Goal: Task Accomplishment & Management: Complete application form

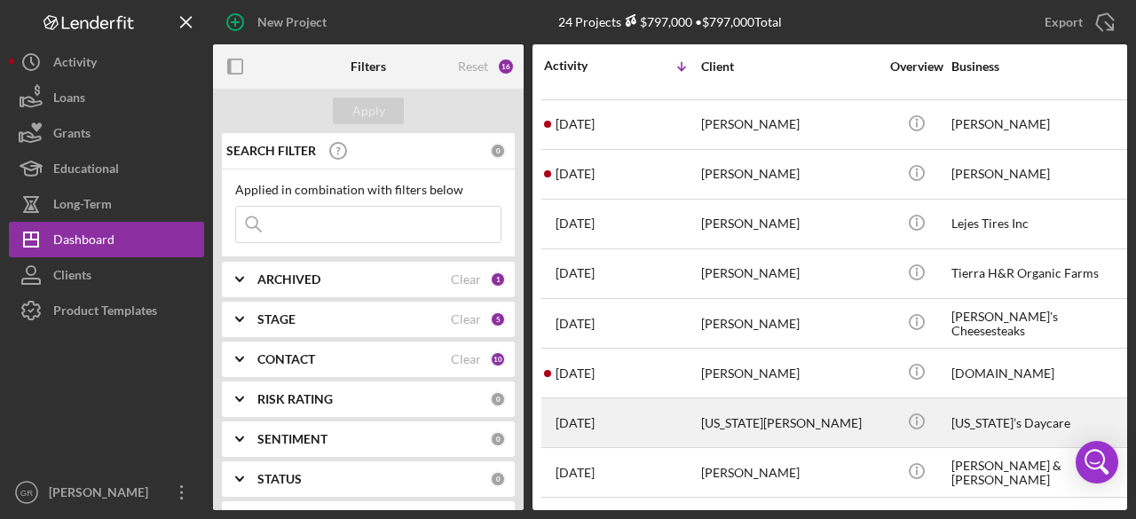
scroll to position [178, 0]
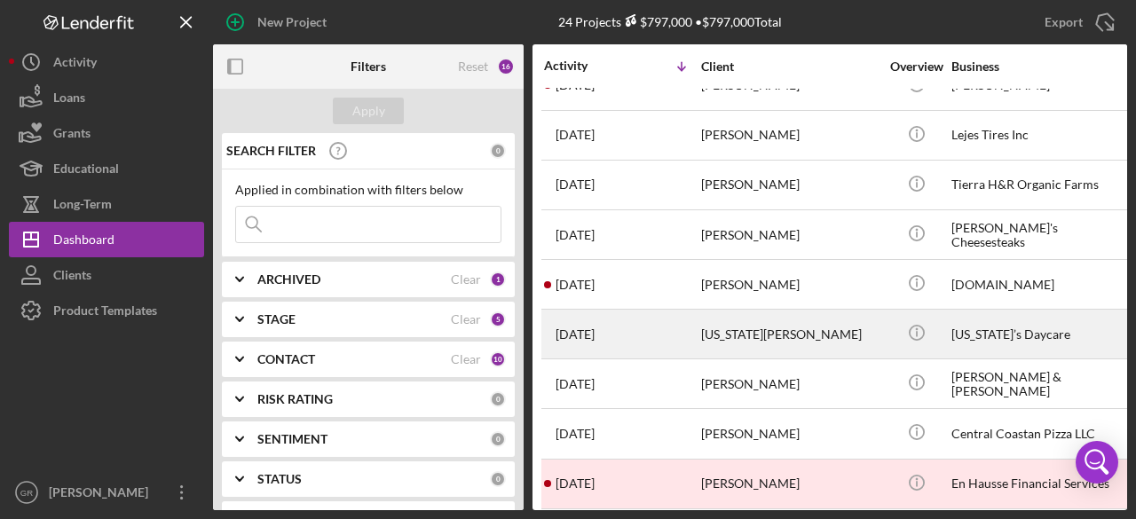
click at [733, 329] on div "[US_STATE][PERSON_NAME]" at bounding box center [790, 334] width 178 height 47
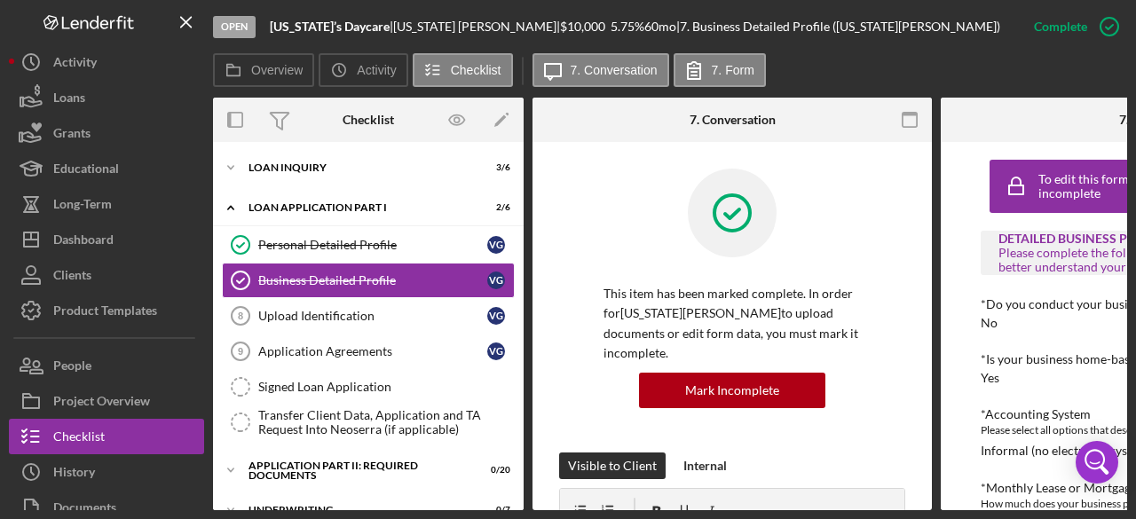
click at [899, 123] on icon "button" at bounding box center [910, 120] width 40 height 40
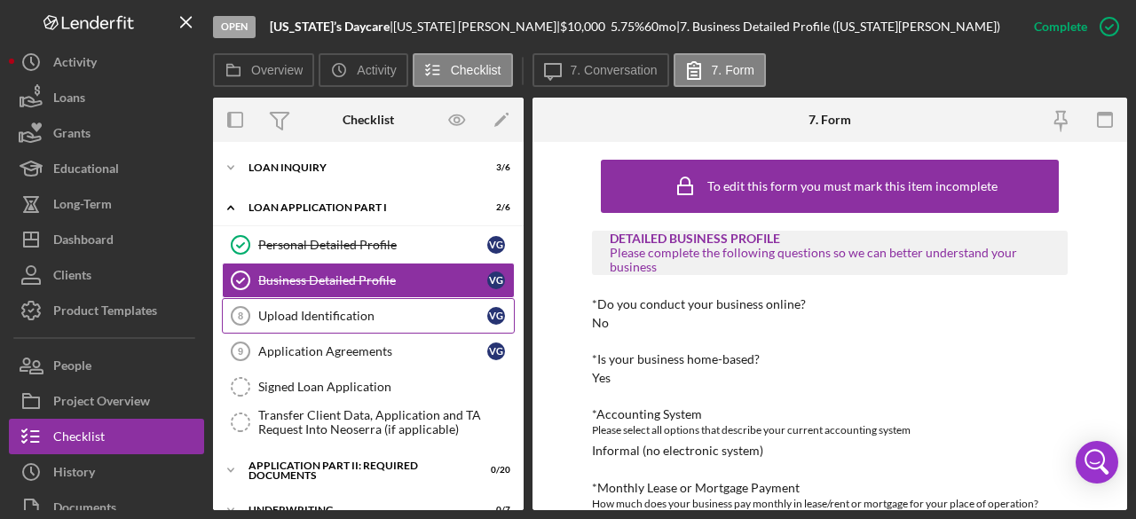
click at [404, 310] on div "Upload Identification" at bounding box center [372, 316] width 229 height 14
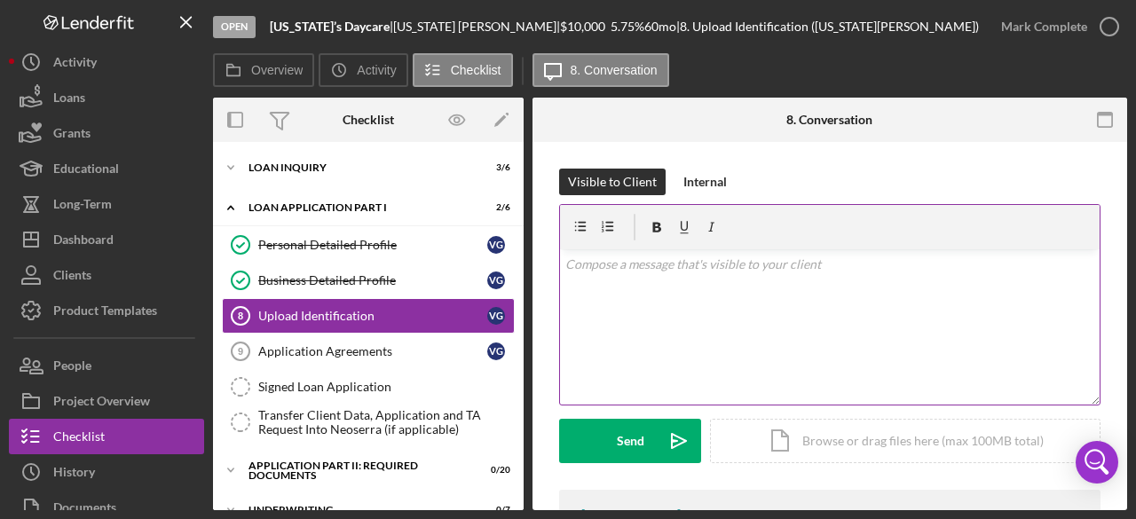
drag, startPoint x: 352, startPoint y: 305, endPoint x: 661, endPoint y: 305, distance: 308.9
click at [352, 305] on link "Upload Identification 8 Upload Identification V G" at bounding box center [368, 316] width 293 height 36
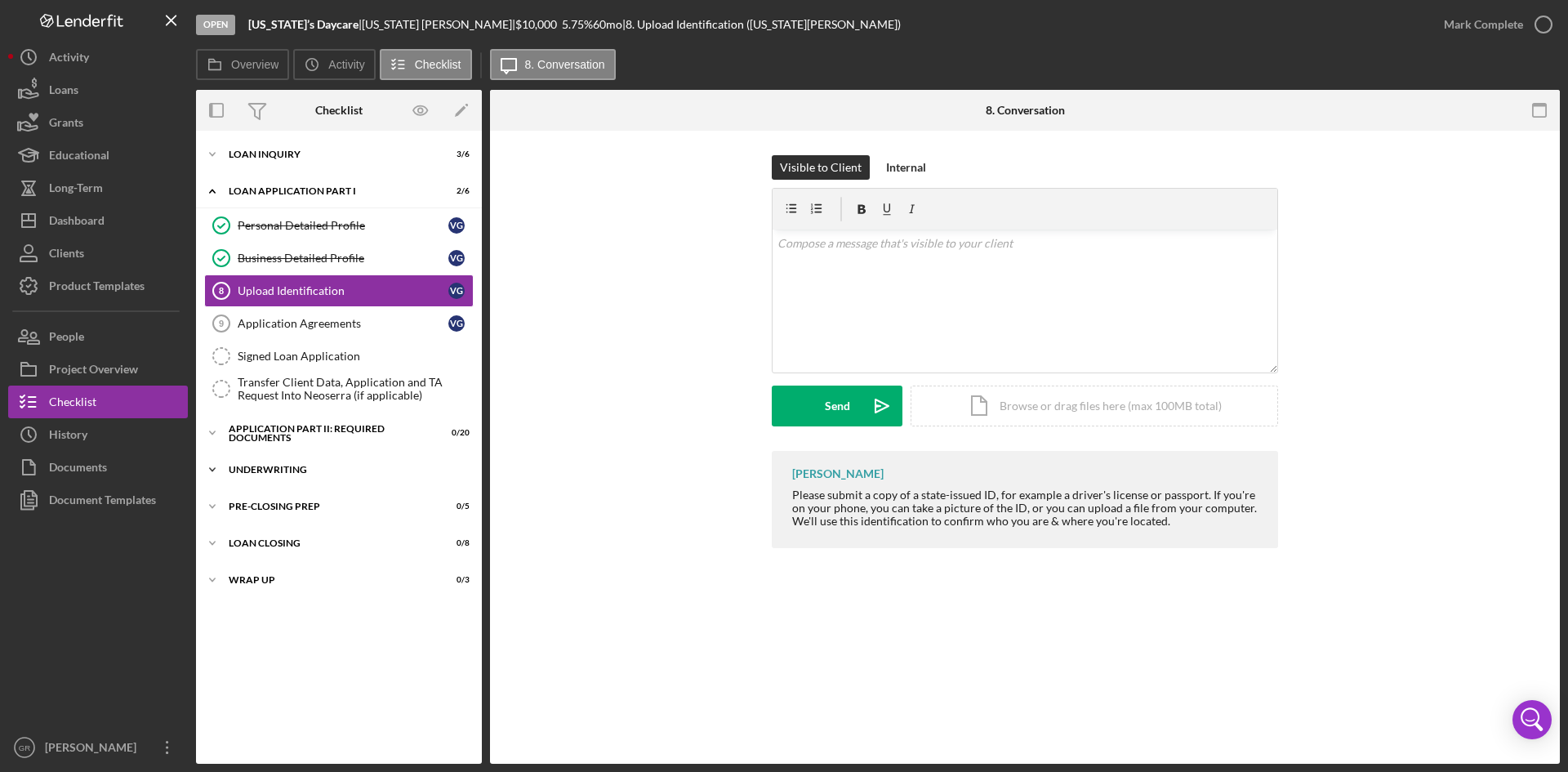
click at [311, 469] on div "Underwriting" at bounding box center [345, 469] width 233 height 10
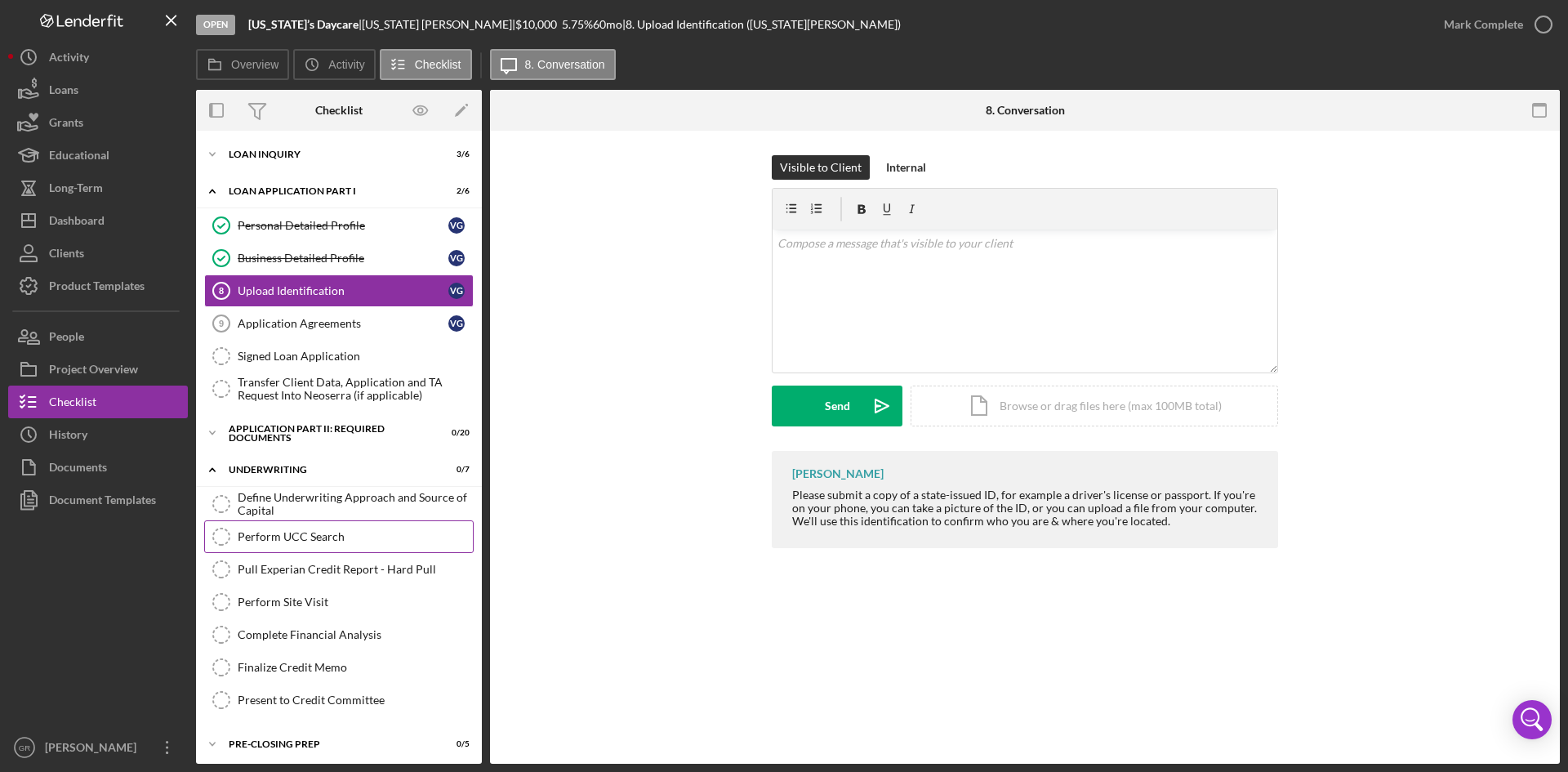
click at [326, 537] on div "Perform UCC Search" at bounding box center [355, 536] width 235 height 13
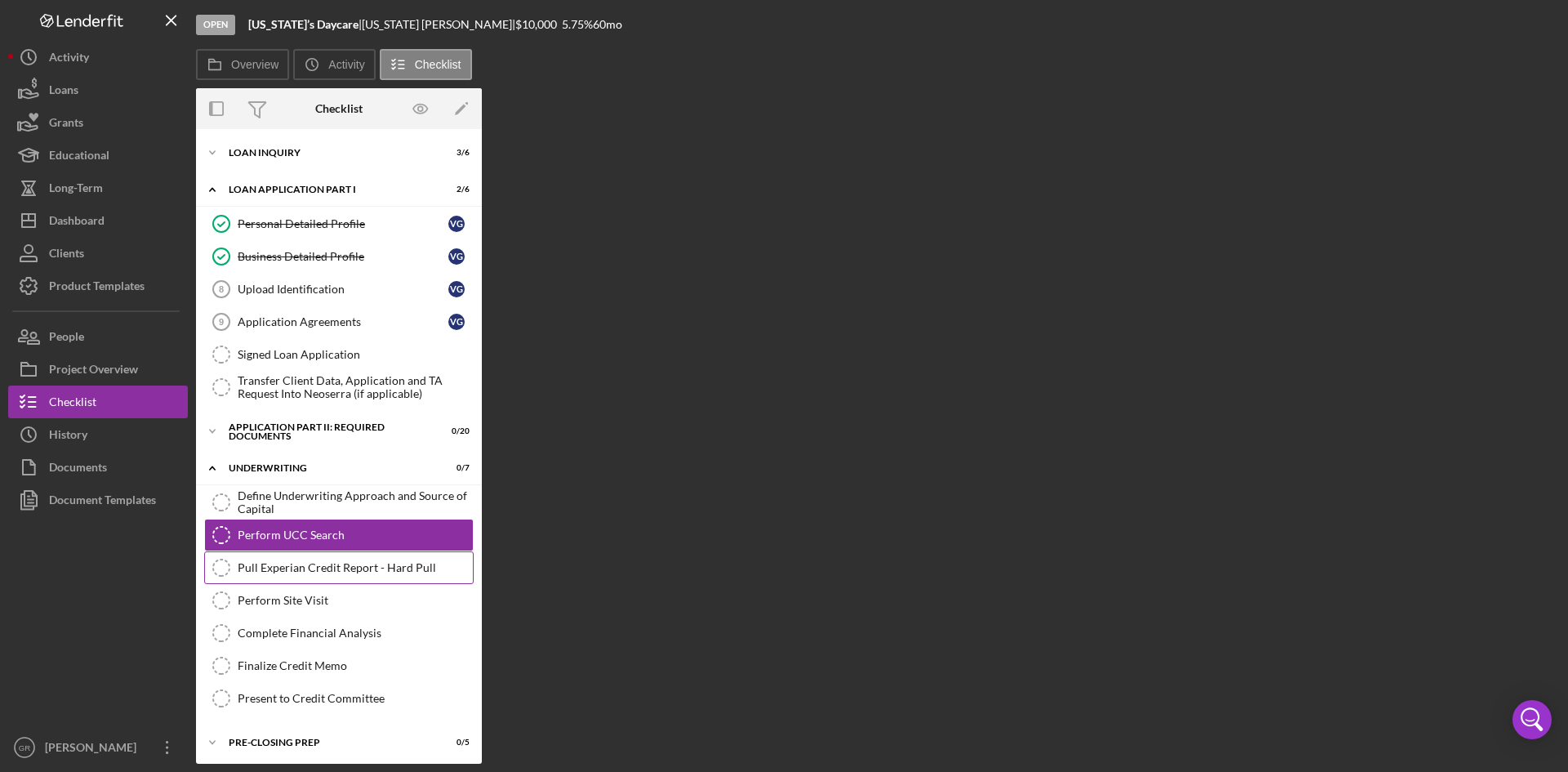
click at [323, 561] on div "Pull Experian Credit Report - Hard Pull" at bounding box center [355, 568] width 235 height 13
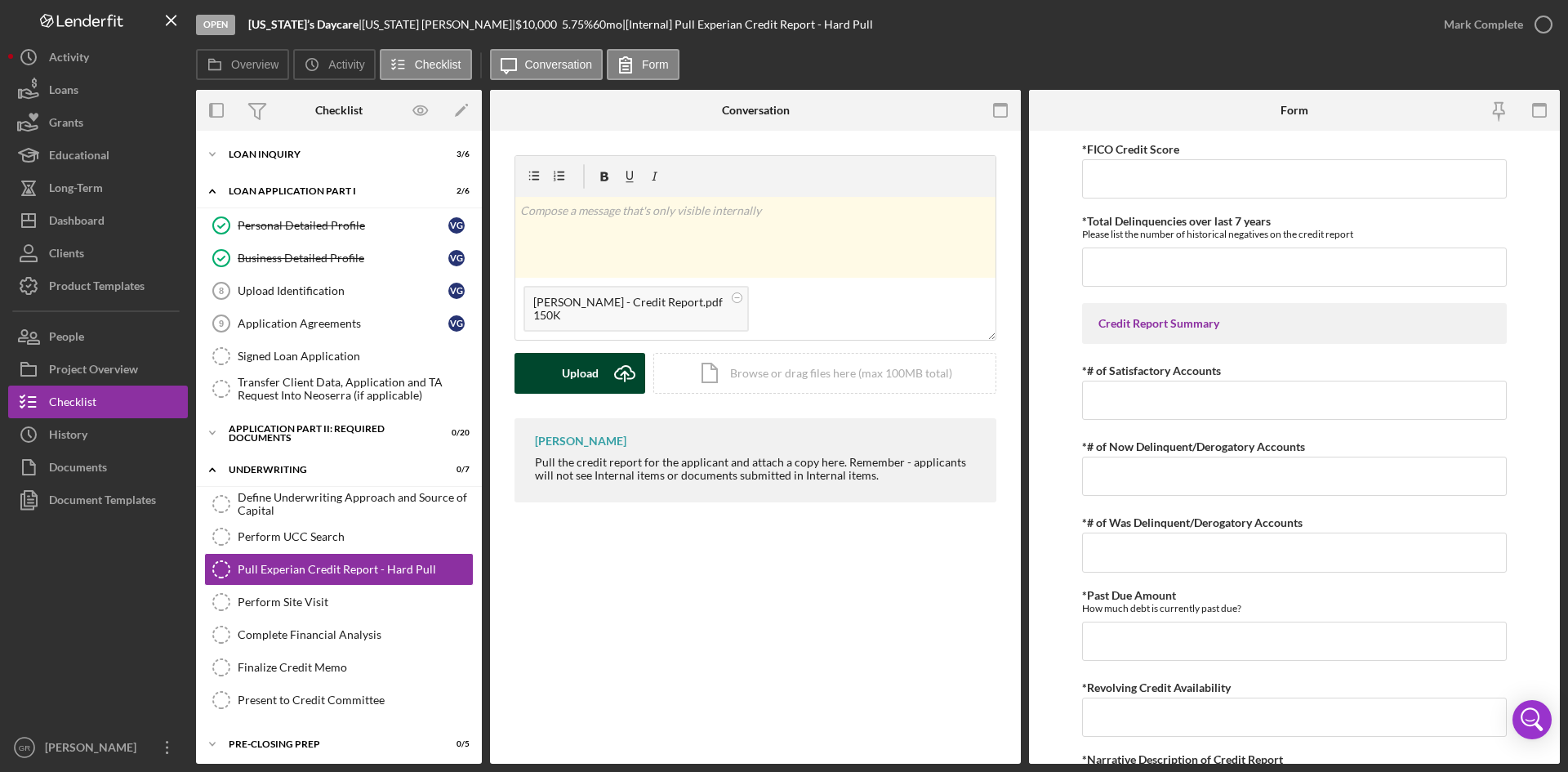
click at [544, 361] on button "Upload Icon/Upload" at bounding box center [579, 374] width 131 height 40
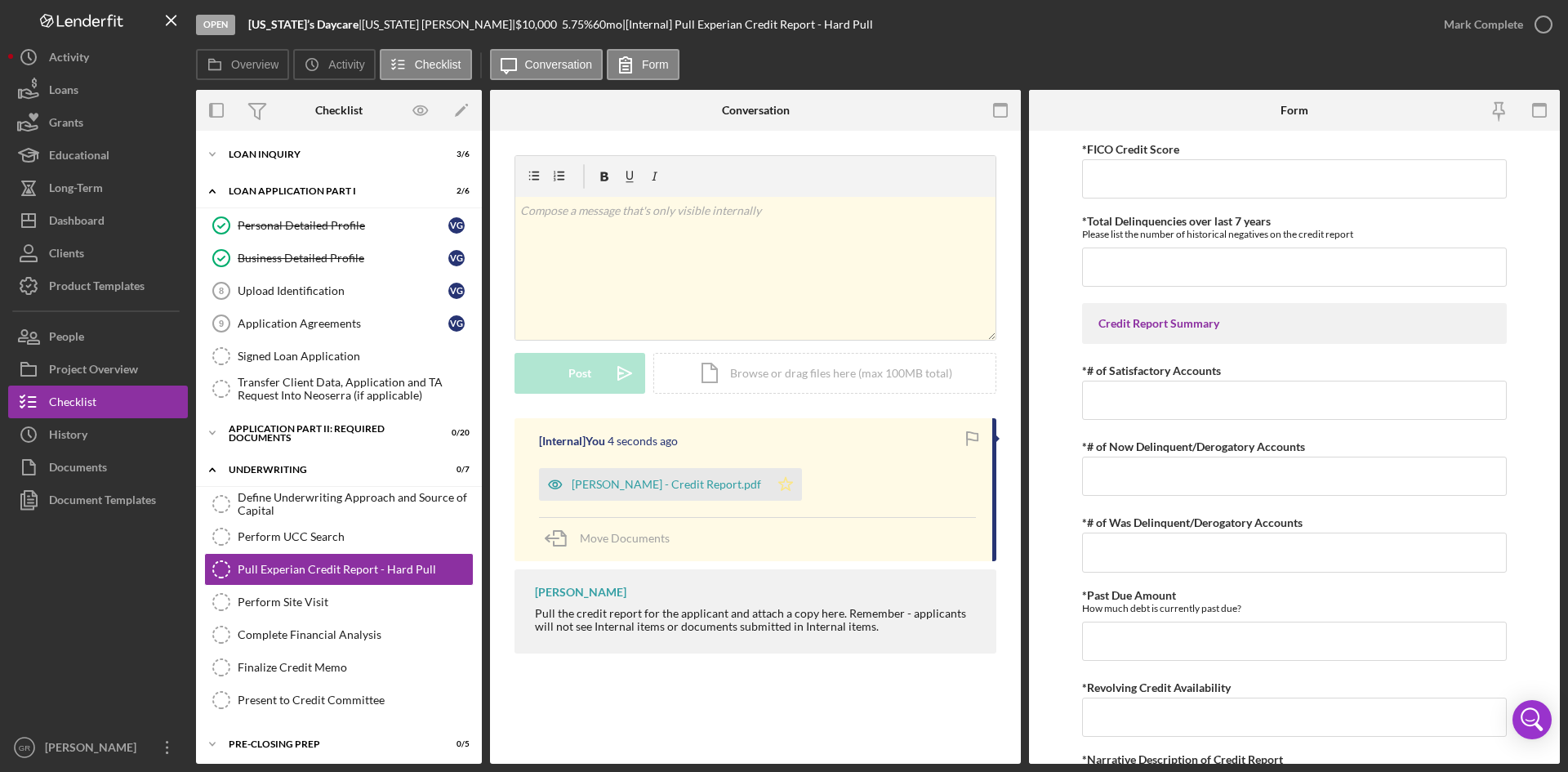
click at [771, 485] on icon "Icon/Star" at bounding box center [785, 485] width 33 height 33
click at [794, 209] on p at bounding box center [756, 211] width 471 height 18
click at [798, 708] on div "Pull Experian Credit Report - Hard Pull Pull Experian Credit Report - Hard Pull…" at bounding box center [755, 447] width 531 height 633
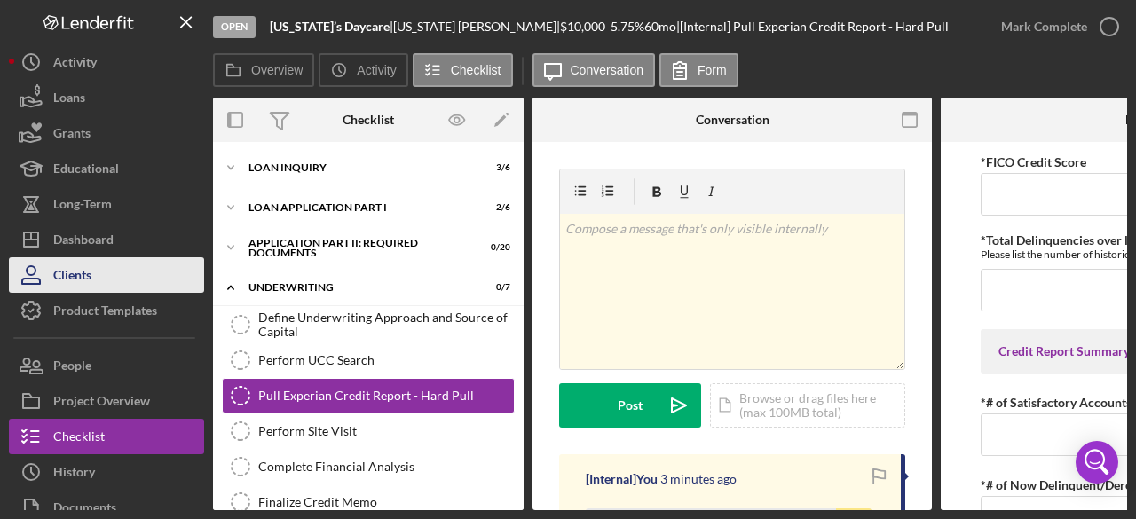
scroll to position [107, 0]
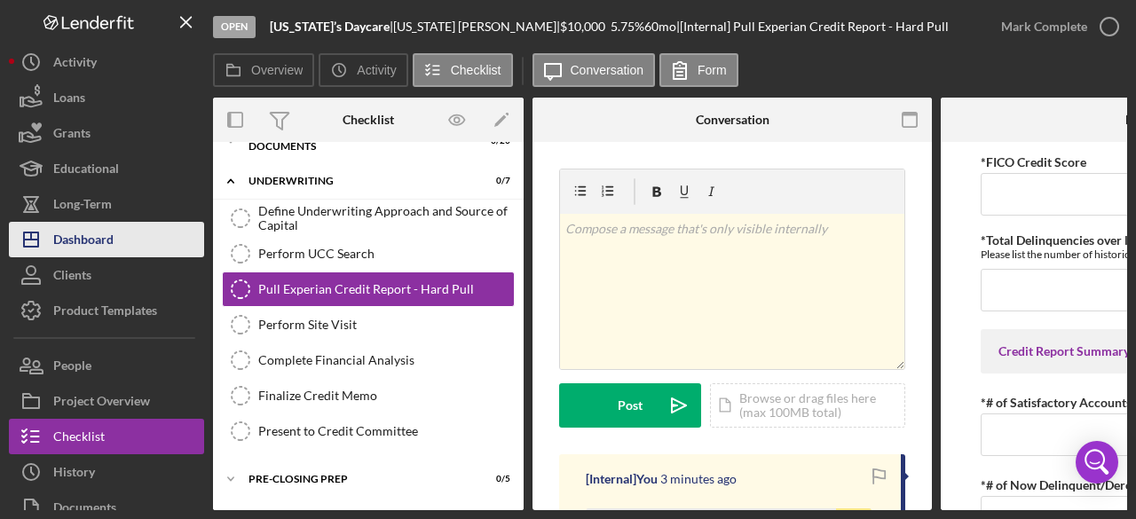
click at [164, 228] on button "Icon/Dashboard Dashboard" at bounding box center [106, 240] width 195 height 36
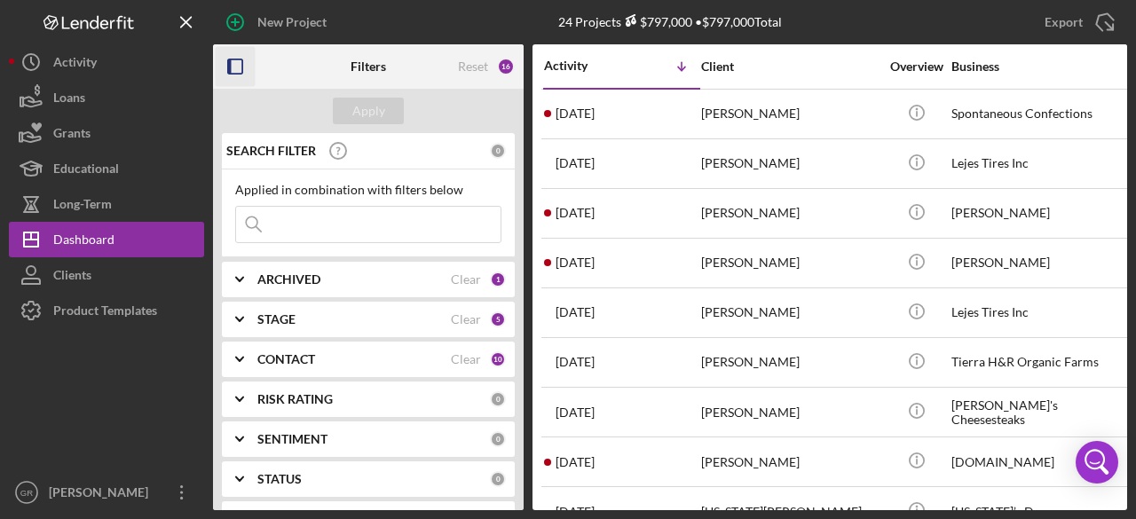
click at [230, 63] on rect "button" at bounding box center [230, 66] width 4 height 14
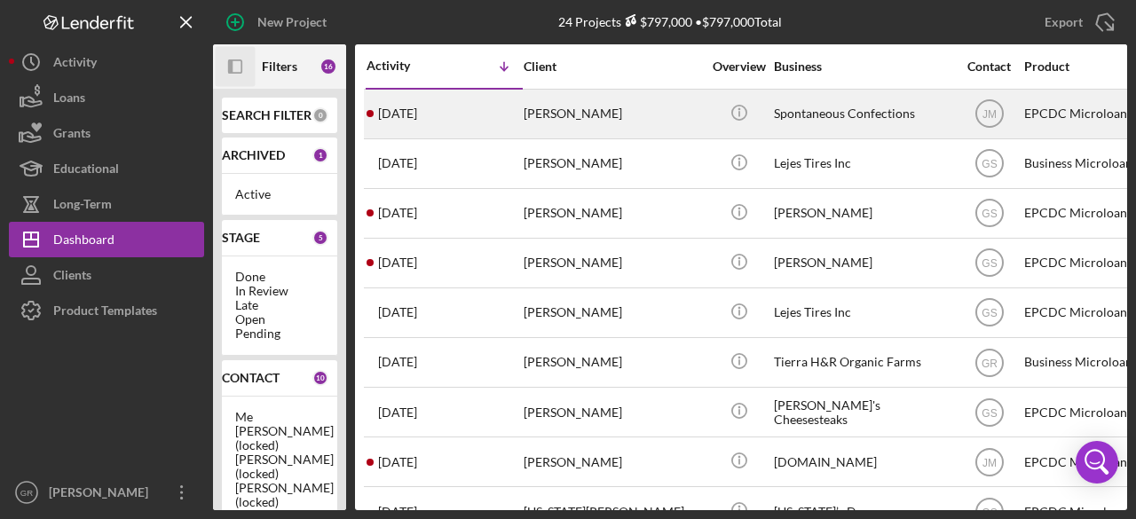
click at [627, 115] on div "[PERSON_NAME]" at bounding box center [613, 114] width 178 height 47
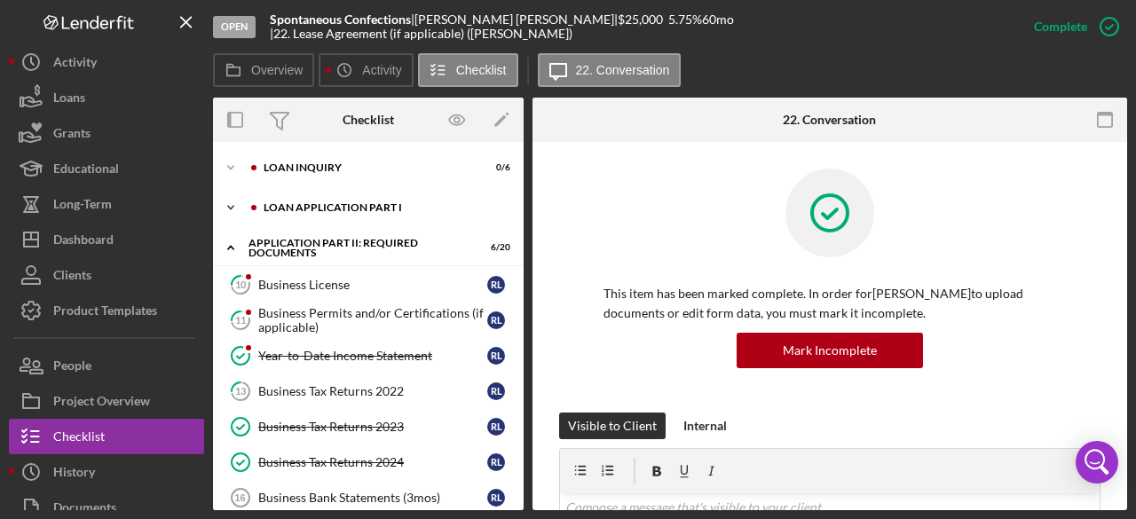
click at [328, 200] on div "Icon/Expander Loan Application Part I 0 / 6" at bounding box center [368, 208] width 311 height 36
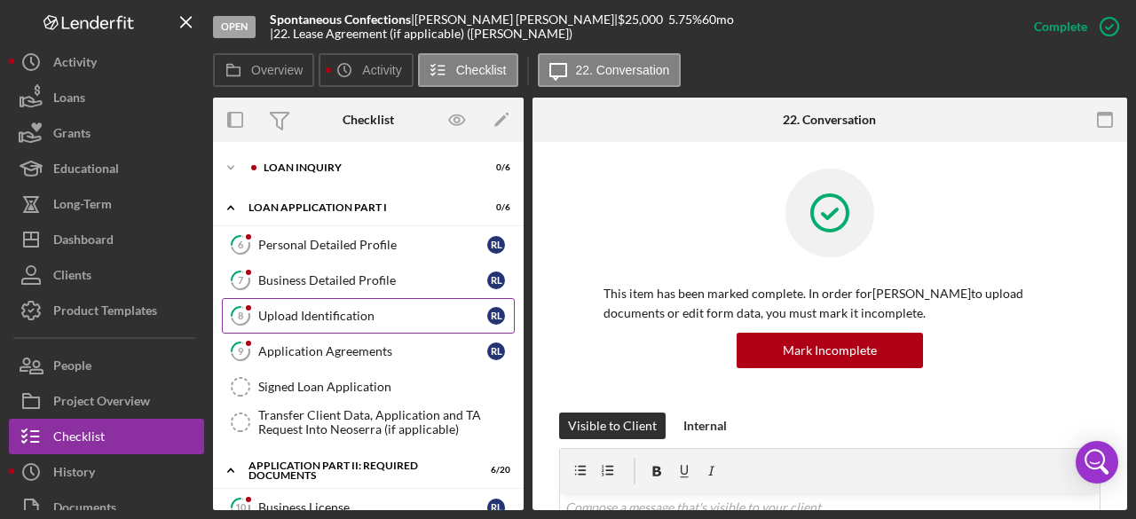
click at [336, 316] on div "Upload Identification" at bounding box center [372, 316] width 229 height 14
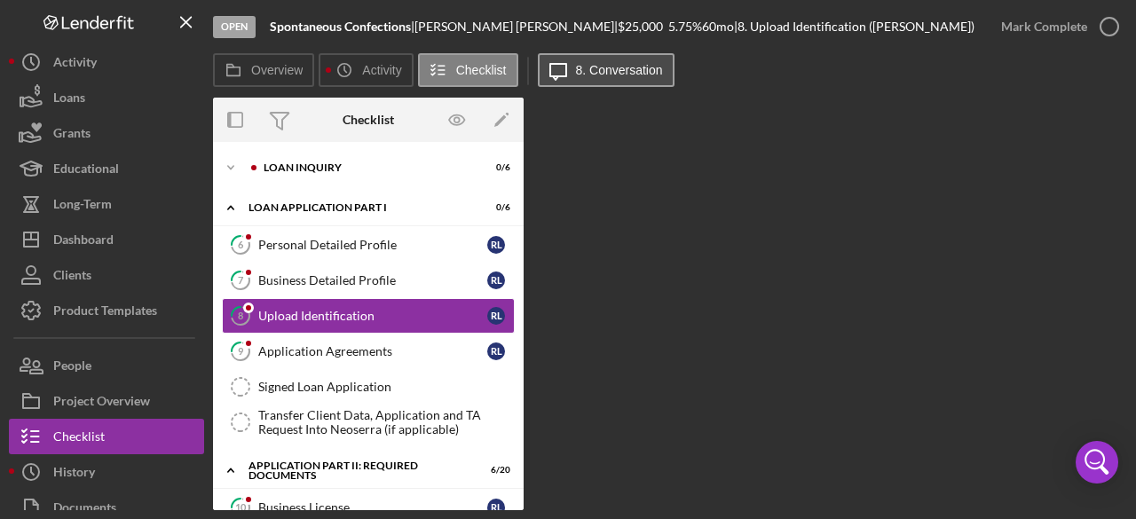
click at [621, 68] on label "8. Conversation" at bounding box center [619, 70] width 87 height 14
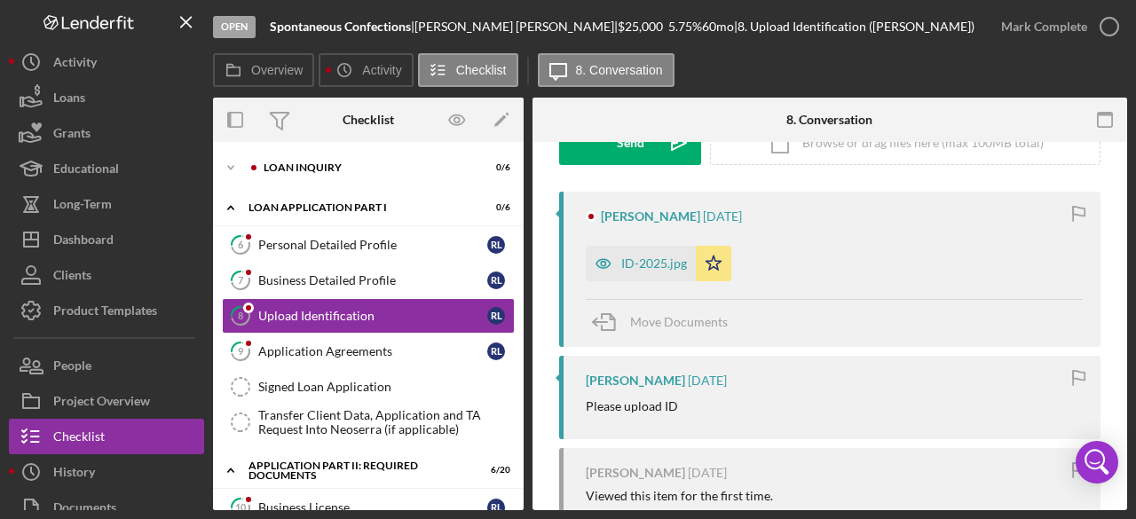
scroll to position [178, 0]
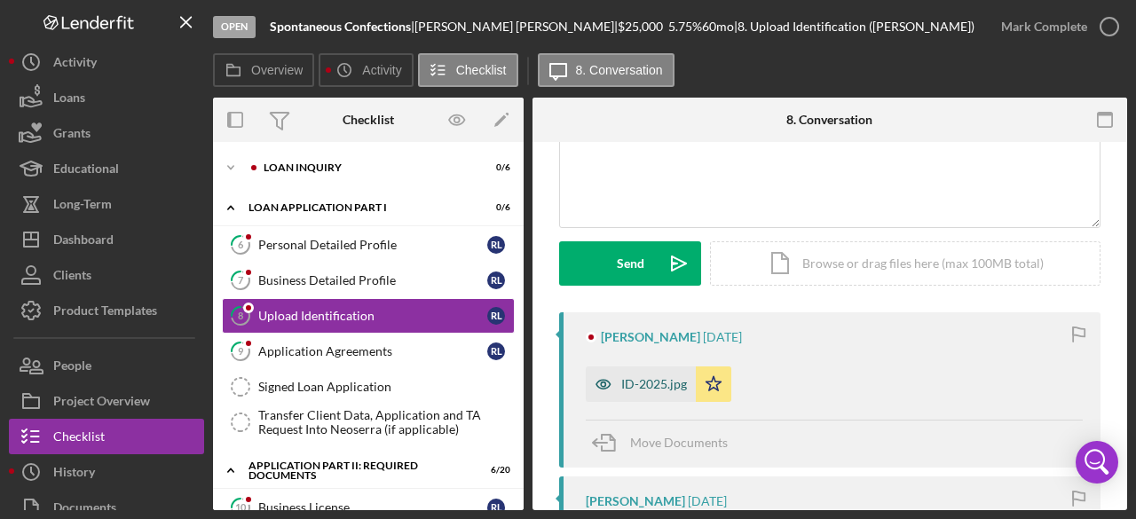
click at [671, 381] on div "ID-2025.jpg" at bounding box center [654, 384] width 66 height 14
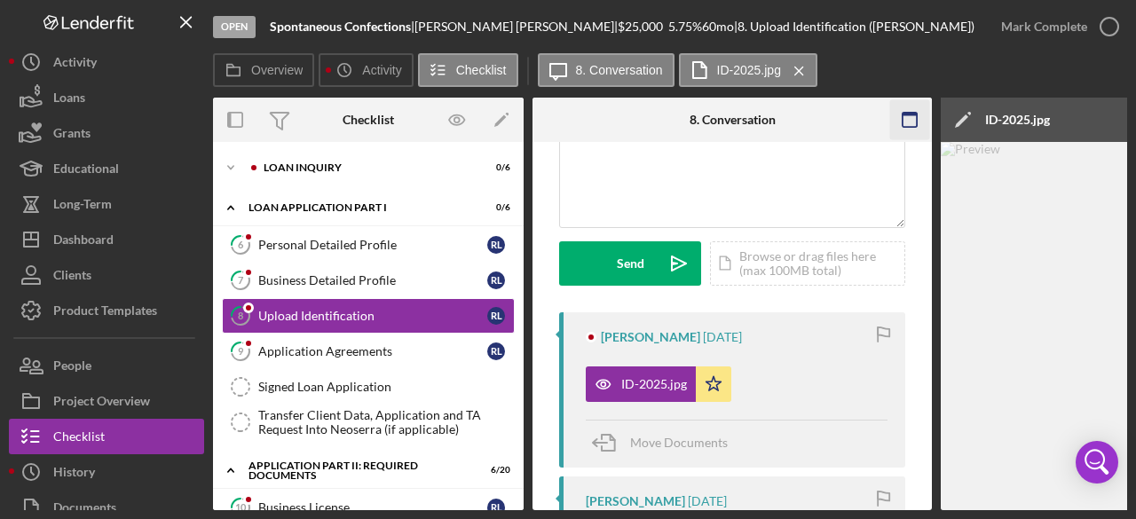
click at [906, 131] on icon "button" at bounding box center [910, 120] width 40 height 40
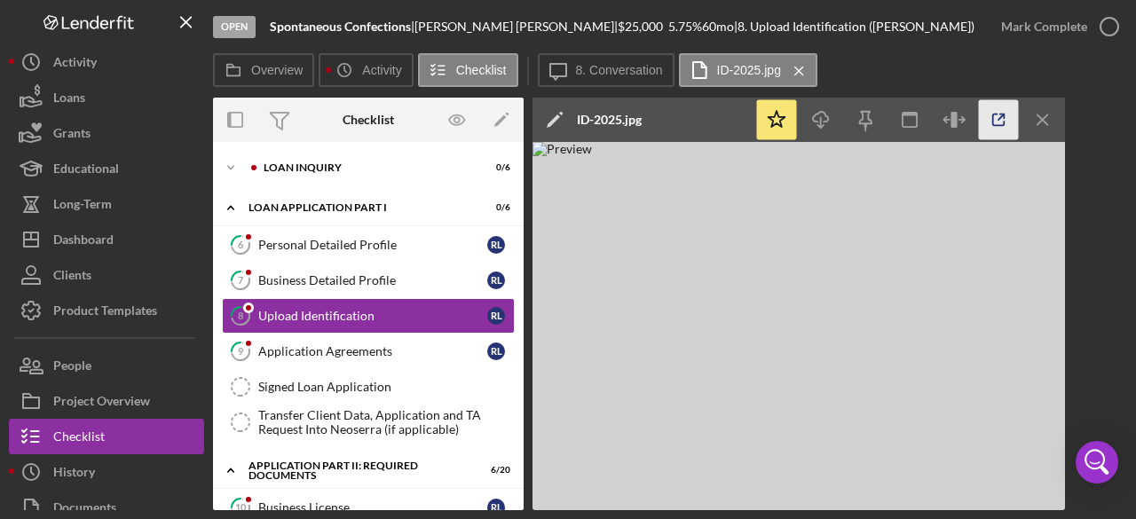
click at [987, 117] on icon "button" at bounding box center [999, 120] width 40 height 40
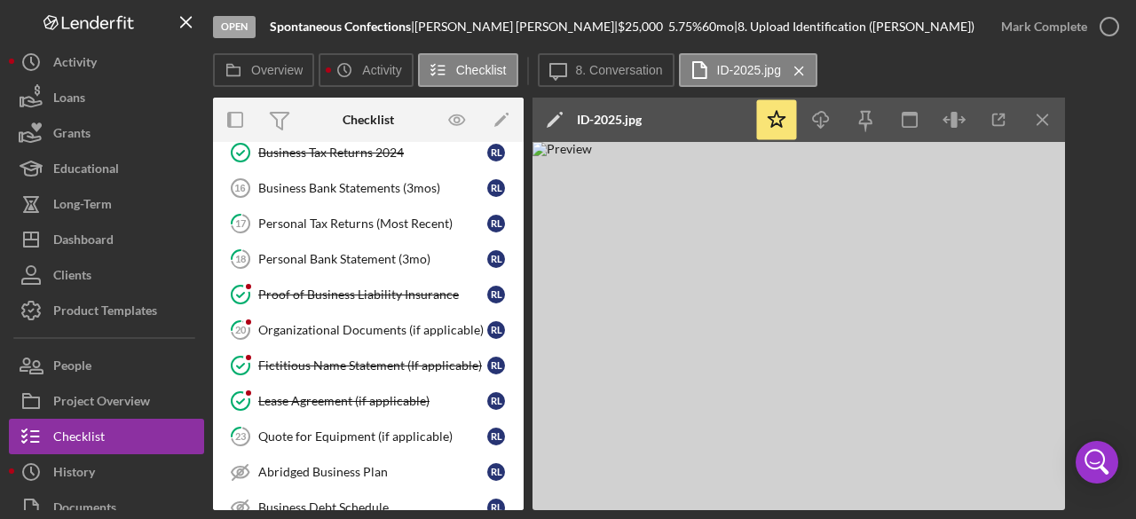
scroll to position [799, 0]
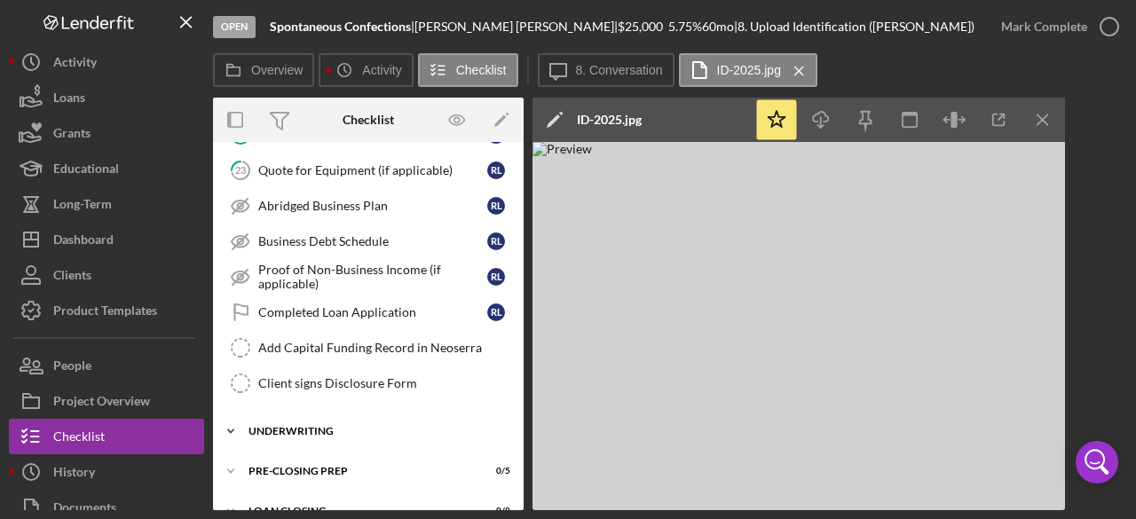
click at [346, 414] on div "Icon/Expander Underwriting 0 / 7" at bounding box center [368, 432] width 311 height 36
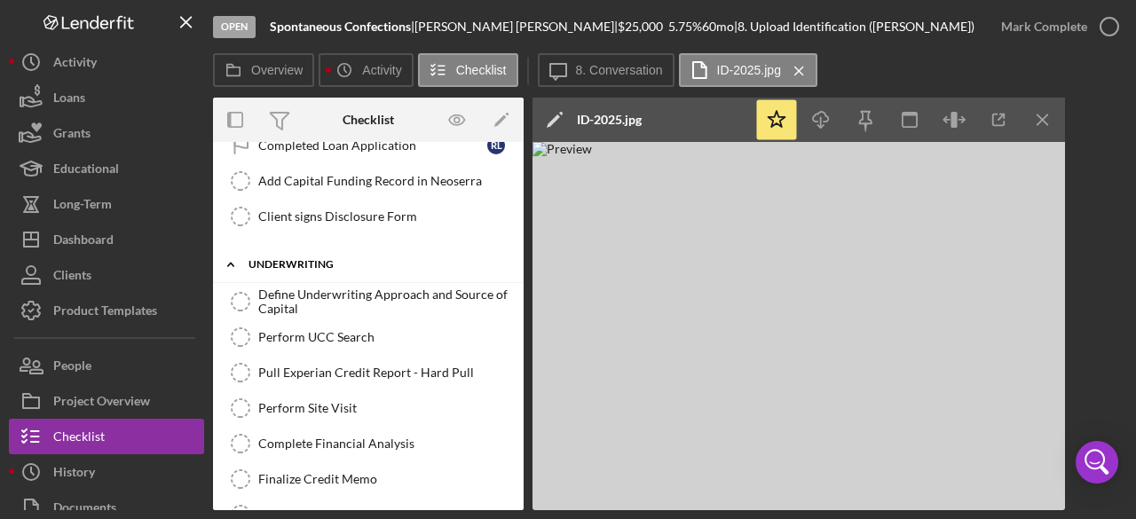
scroll to position [977, 0]
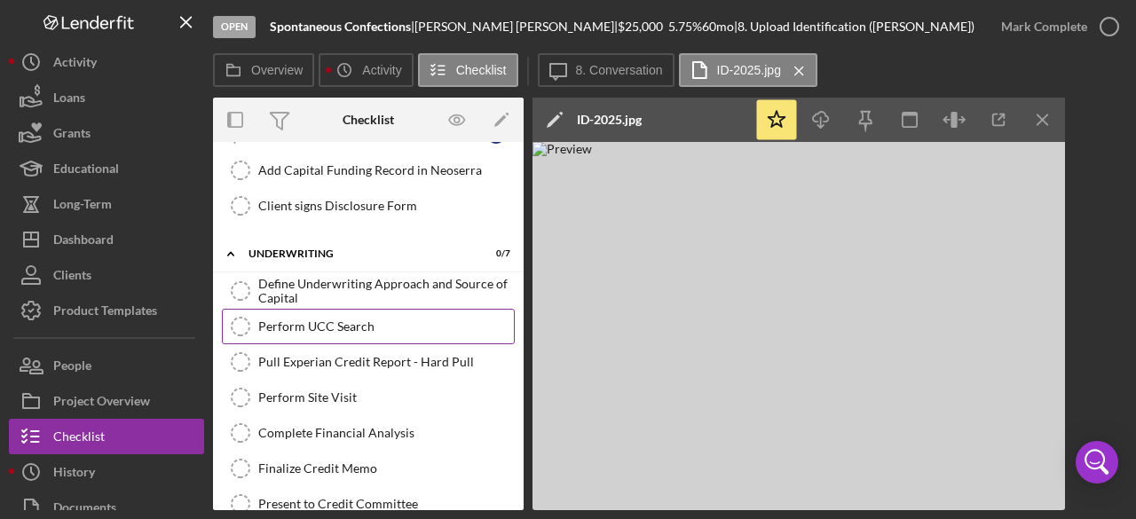
click at [346, 320] on div "Perform UCC Search" at bounding box center [386, 327] width 256 height 14
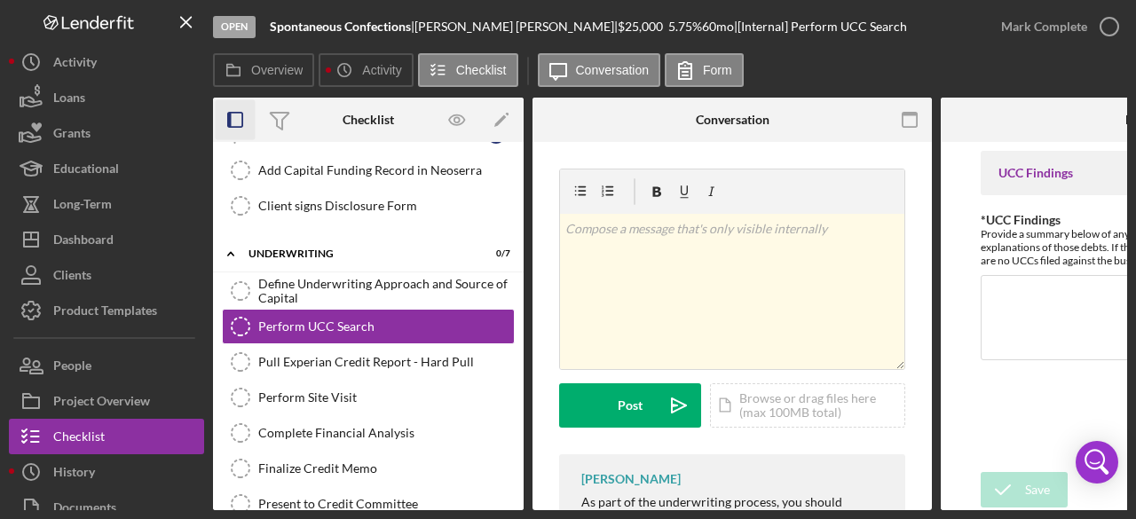
click at [234, 106] on icon "button" at bounding box center [236, 120] width 40 height 40
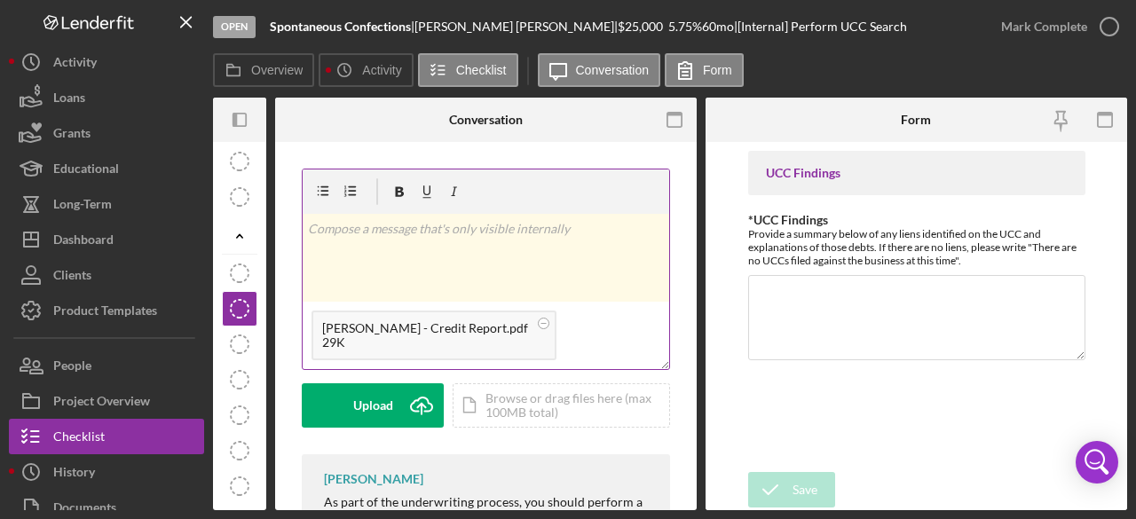
scroll to position [178, 0]
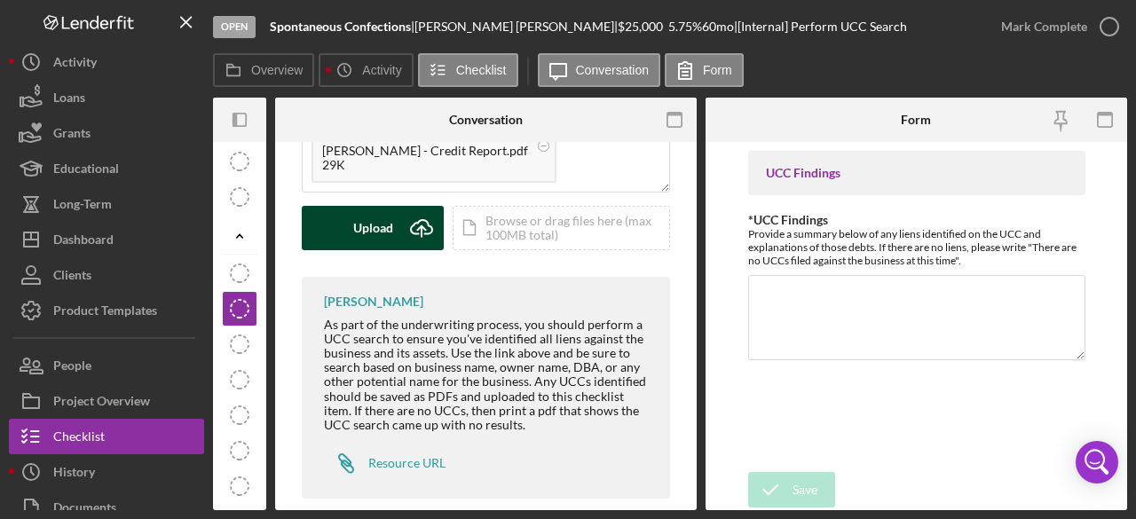
click at [337, 241] on button "Upload Icon/Upload" at bounding box center [373, 228] width 142 height 44
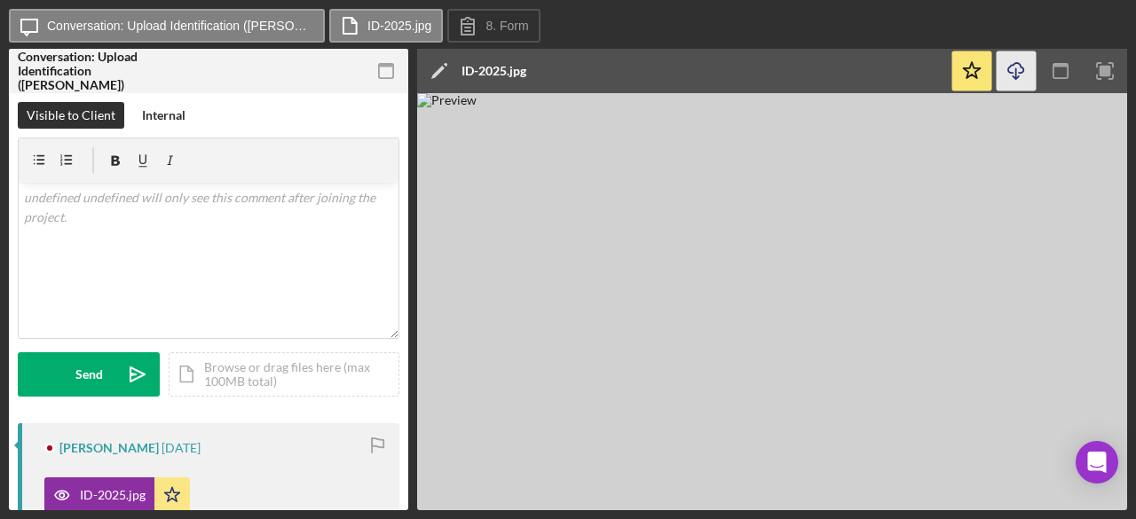
click at [1009, 67] on icon "button" at bounding box center [1016, 68] width 15 height 10
drag, startPoint x: 1117, startPoint y: 75, endPoint x: 1103, endPoint y: 76, distance: 14.2
click at [1117, 75] on icon "button" at bounding box center [1106, 71] width 40 height 40
